Goal: Task Accomplishment & Management: Use online tool/utility

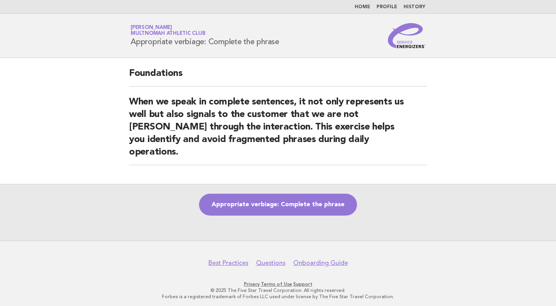
click at [287, 195] on link "Appropriate verbiage: Complete the phrase" at bounding box center [278, 205] width 158 height 22
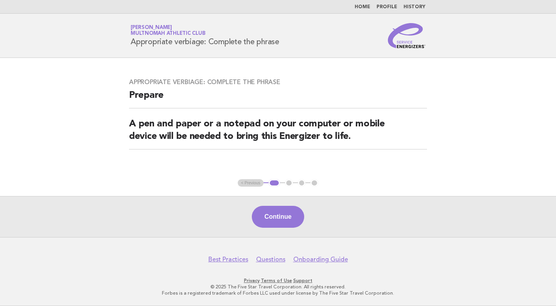
click at [519, 138] on main "Appropriate verbiage: Complete the phrase Prepare A pen and paper or a notepad …" at bounding box center [278, 147] width 556 height 179
click at [283, 219] on button "Continue" at bounding box center [278, 217] width 52 height 22
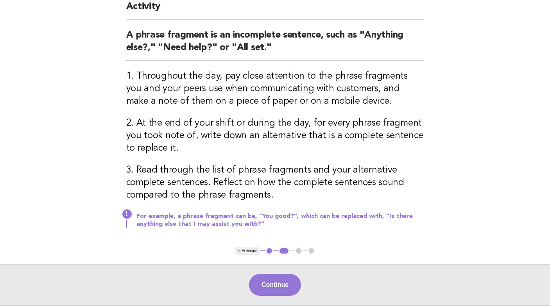
scroll to position [78, 0]
click at [280, 289] on button "Continue" at bounding box center [275, 284] width 52 height 22
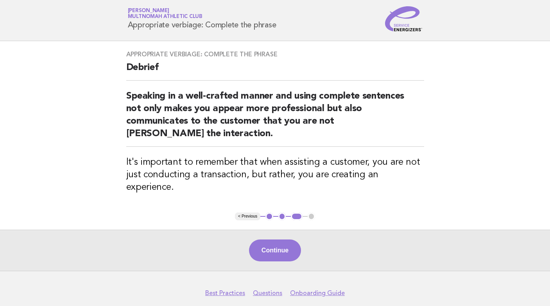
scroll to position [0, 0]
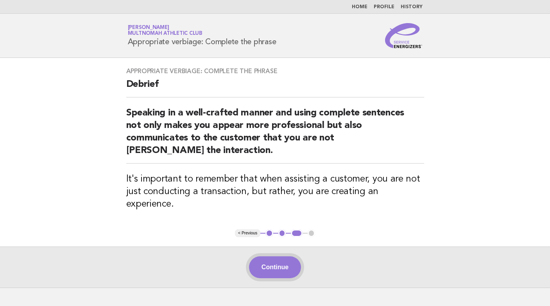
click at [283, 256] on button "Continue" at bounding box center [275, 267] width 52 height 22
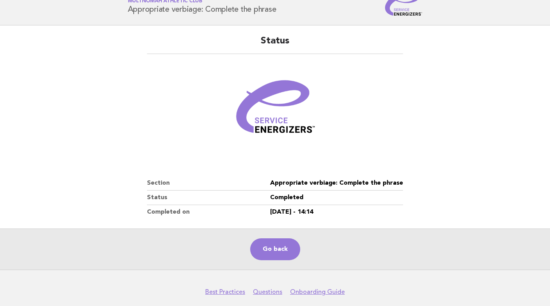
scroll to position [65, 0]
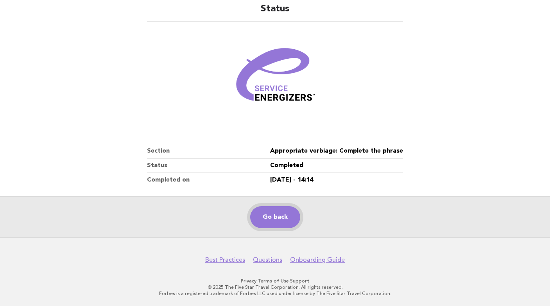
click at [280, 217] on link "Go back" at bounding box center [275, 217] width 50 height 22
